Goal: Information Seeking & Learning: Learn about a topic

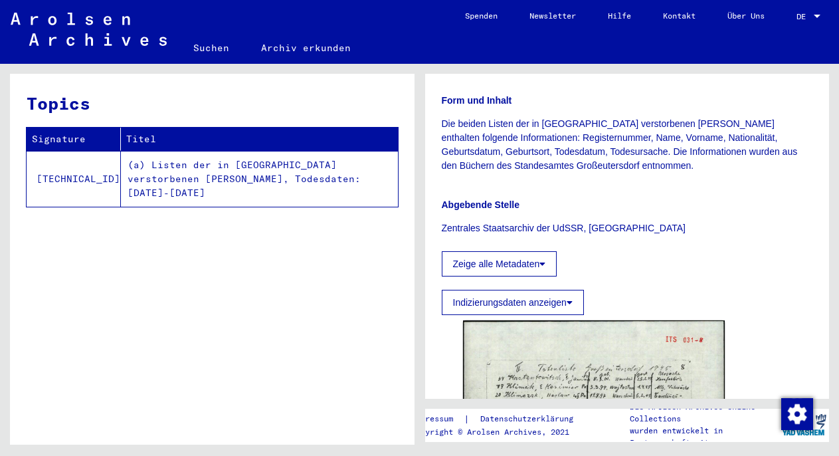
scroll to position [274, 0]
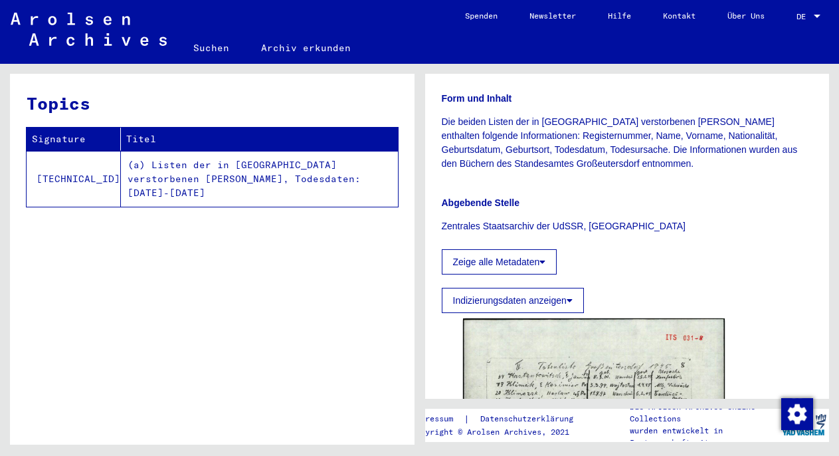
click at [559, 305] on button "Indizierungsdaten anzeigen" at bounding box center [513, 300] width 142 height 25
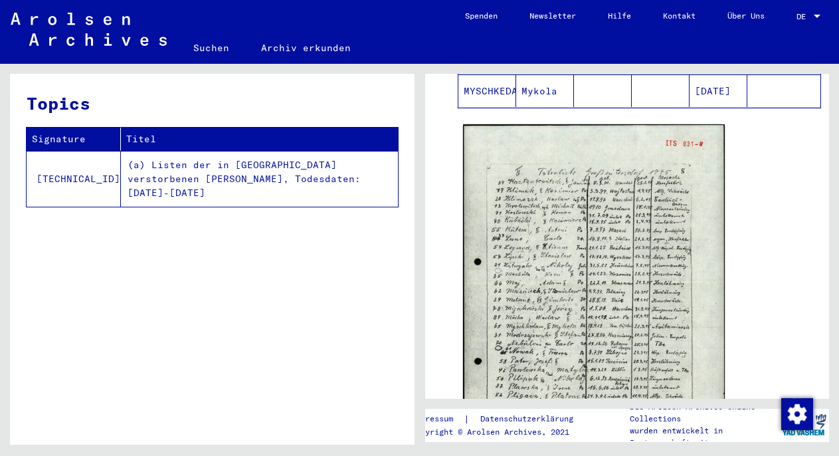
scroll to position [1590, 0]
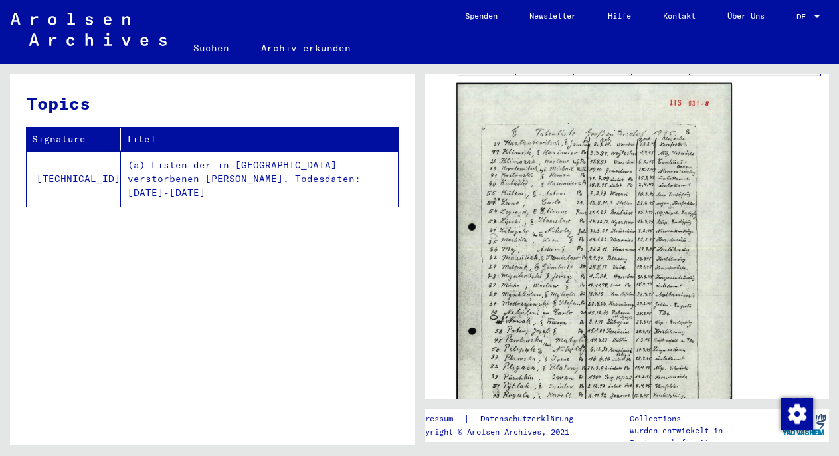
click at [556, 236] on img at bounding box center [593, 277] width 275 height 388
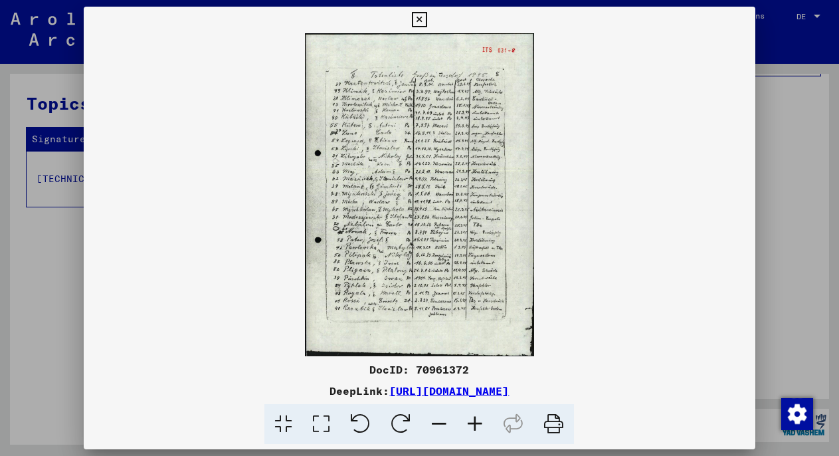
click at [481, 420] on icon at bounding box center [475, 424] width 36 height 41
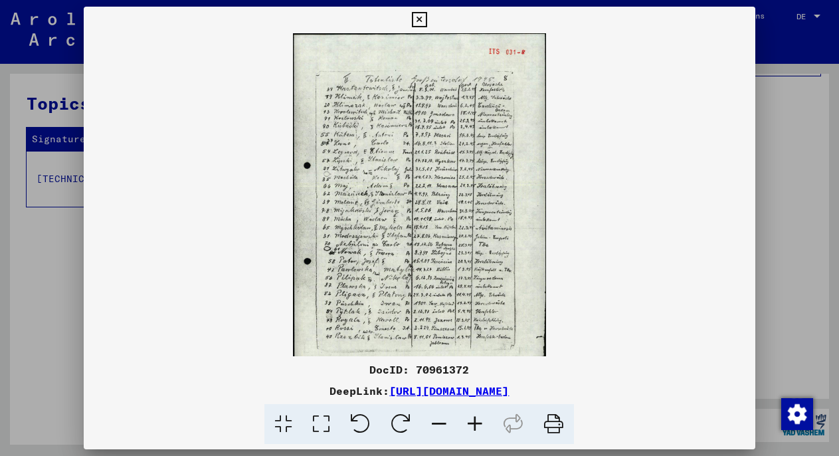
click at [481, 420] on icon at bounding box center [475, 424] width 36 height 41
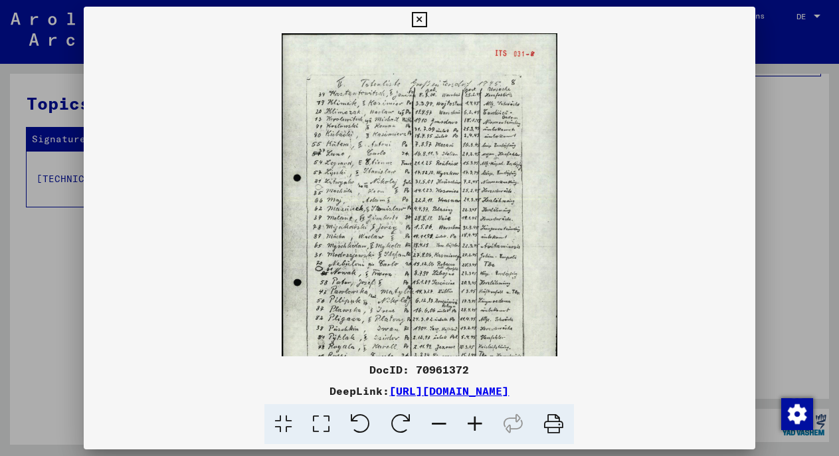
click at [481, 420] on icon at bounding box center [475, 424] width 36 height 41
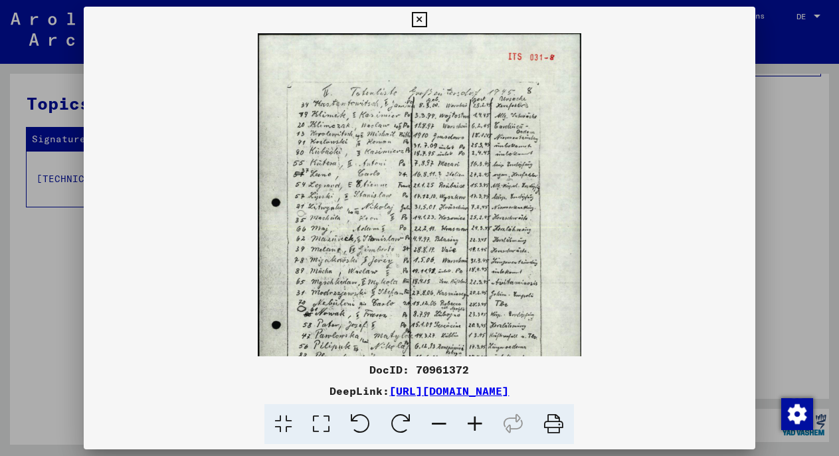
click at [481, 420] on icon at bounding box center [475, 424] width 36 height 41
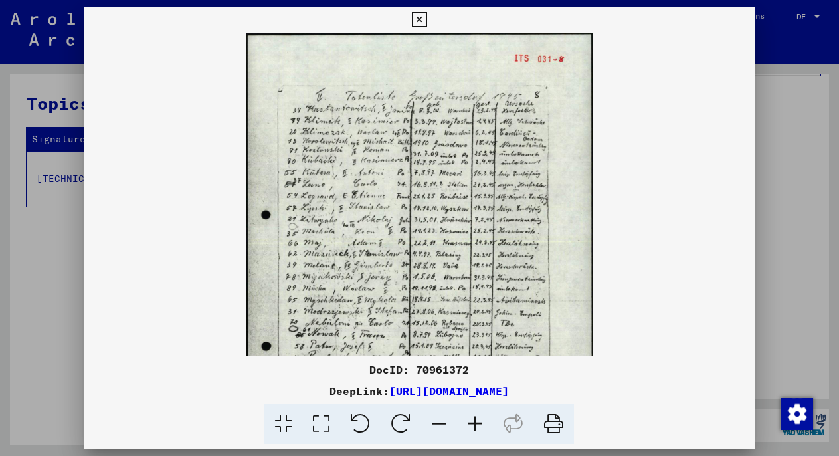
click at [481, 420] on icon at bounding box center [475, 424] width 36 height 41
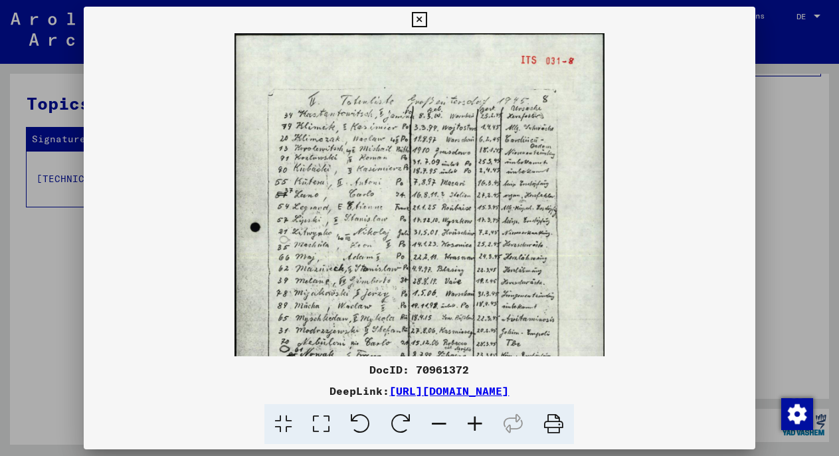
click at [481, 420] on icon at bounding box center [475, 424] width 36 height 41
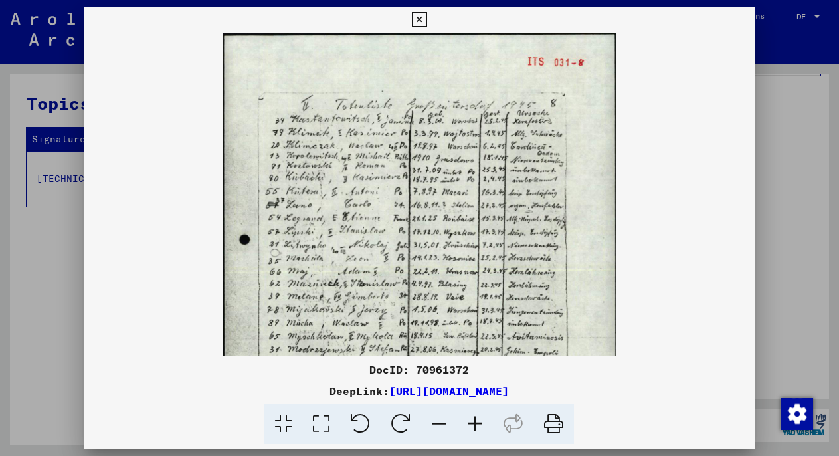
click at [481, 420] on icon at bounding box center [475, 424] width 36 height 41
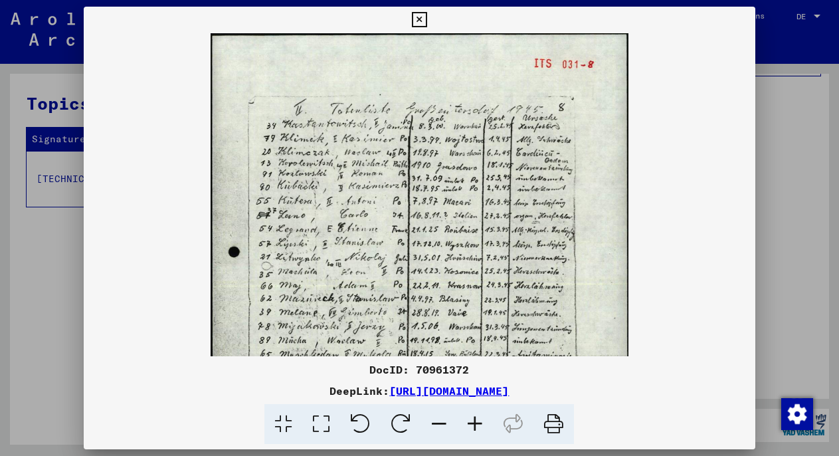
click at [481, 420] on icon at bounding box center [475, 424] width 36 height 41
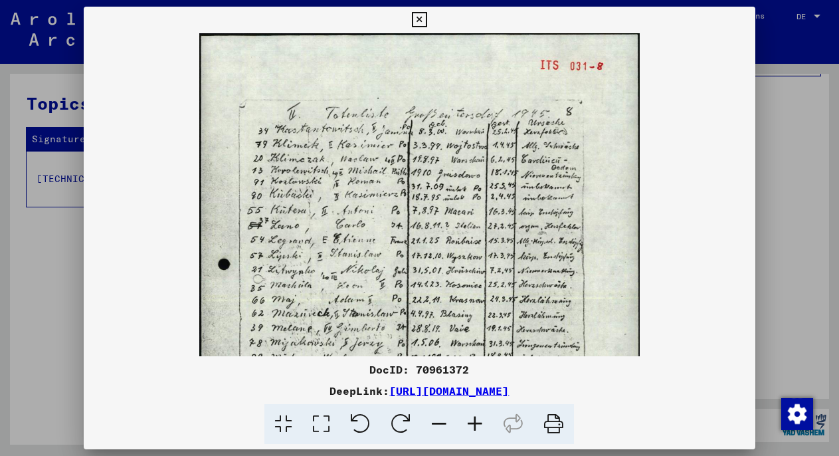
click at [481, 420] on icon at bounding box center [475, 424] width 36 height 41
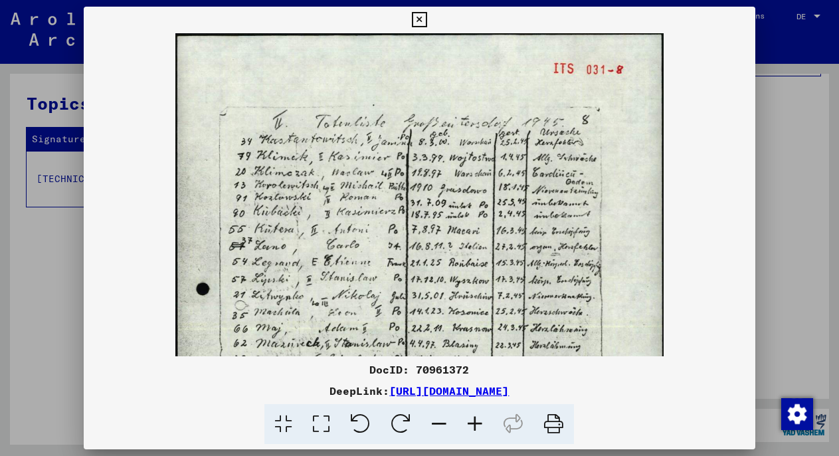
click at [481, 420] on icon at bounding box center [475, 424] width 36 height 41
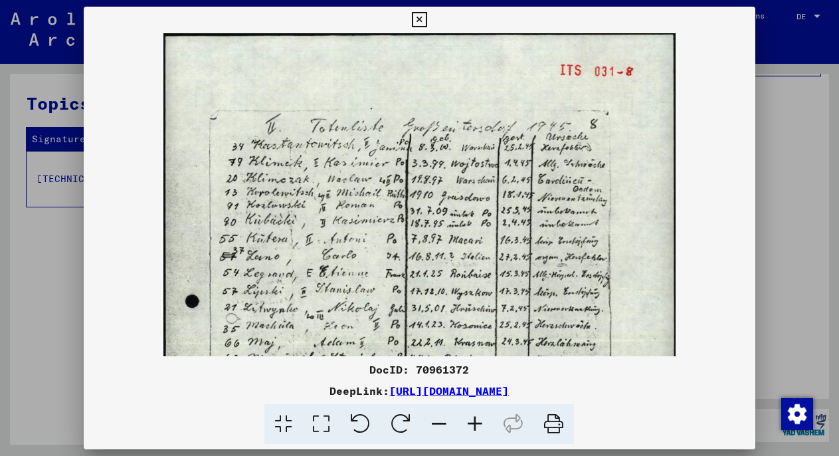
click at [481, 420] on icon at bounding box center [475, 424] width 36 height 41
